Goal: Task Accomplishment & Management: Manage account settings

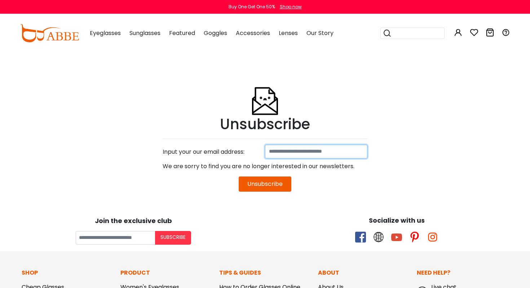
click at [290, 150] on input at bounding box center [316, 152] width 102 height 14
type input "**********"
click at [263, 186] on button "Unsubscribe" at bounding box center [265, 183] width 53 height 15
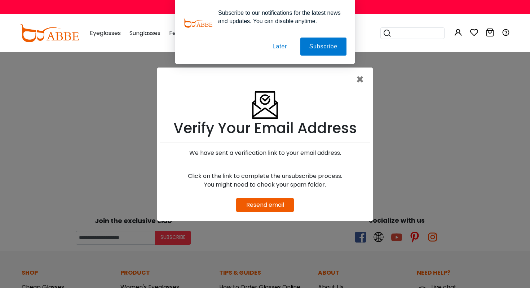
click at [266, 205] on link "Resend email" at bounding box center [265, 205] width 38 height 8
